Goal: Information Seeking & Learning: Learn about a topic

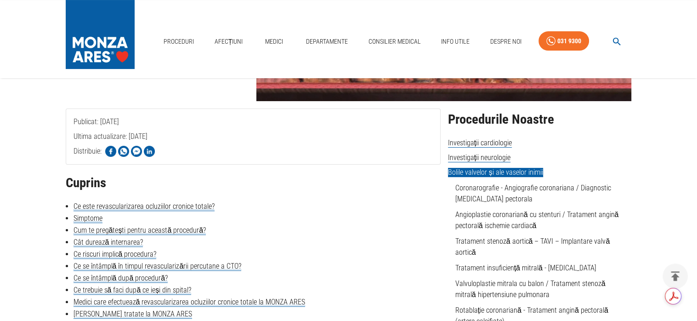
scroll to position [92, 0]
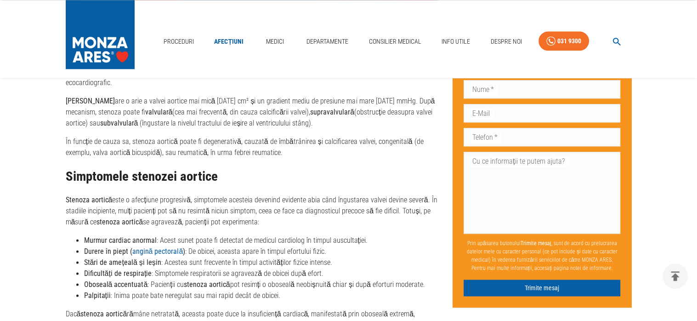
scroll to position [1011, 0]
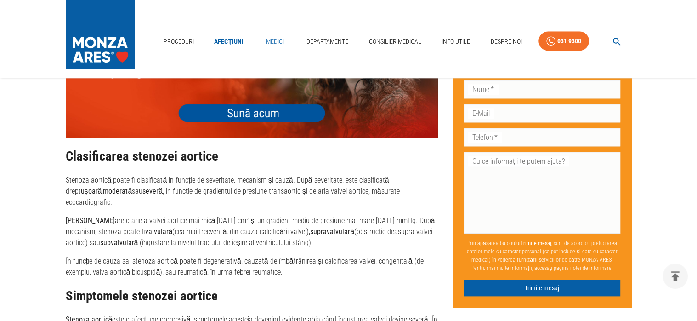
click at [273, 39] on link "Medici" at bounding box center [274, 41] width 29 height 19
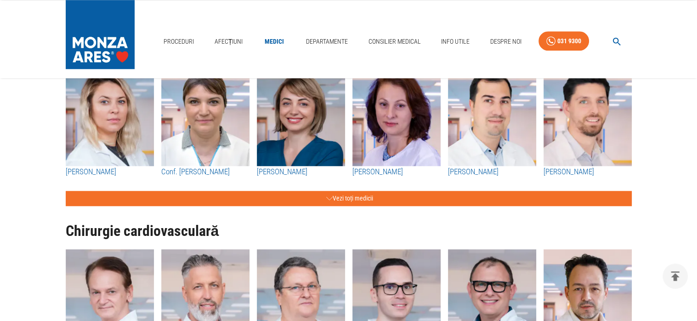
scroll to position [965, 0]
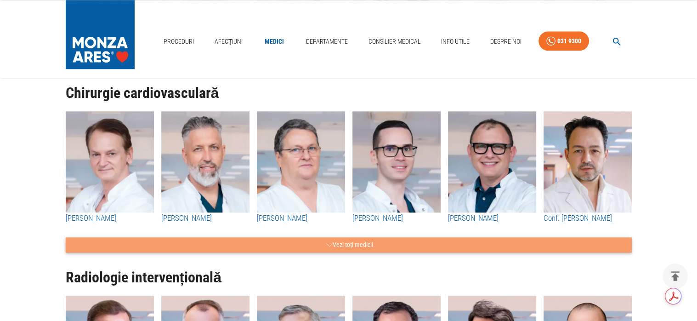
click at [339, 243] on button "Vezi toți medicii" at bounding box center [349, 244] width 566 height 15
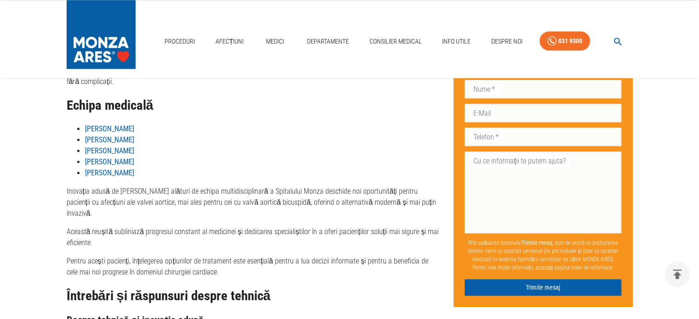
scroll to position [1103, 0]
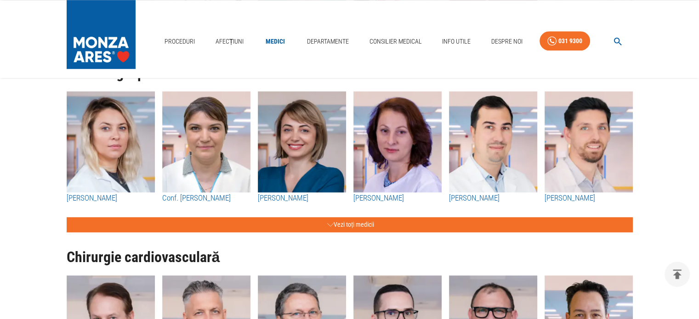
scroll to position [781, 0]
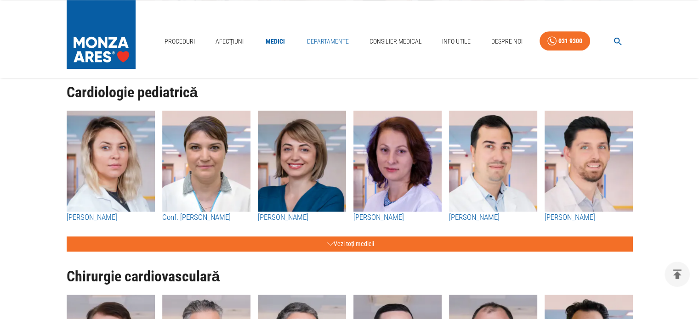
click at [332, 42] on link "Departamente" at bounding box center [327, 41] width 49 height 19
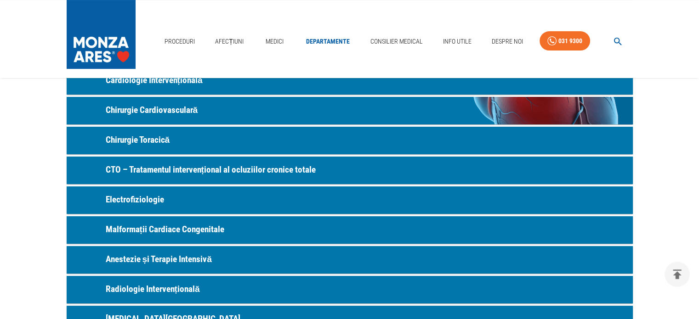
scroll to position [184, 0]
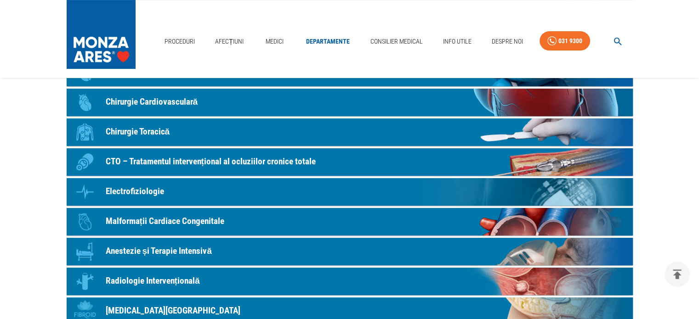
click at [178, 104] on p "Chirurgie Cardiovasculară" at bounding box center [152, 102] width 92 height 13
